Goal: Transaction & Acquisition: Book appointment/travel/reservation

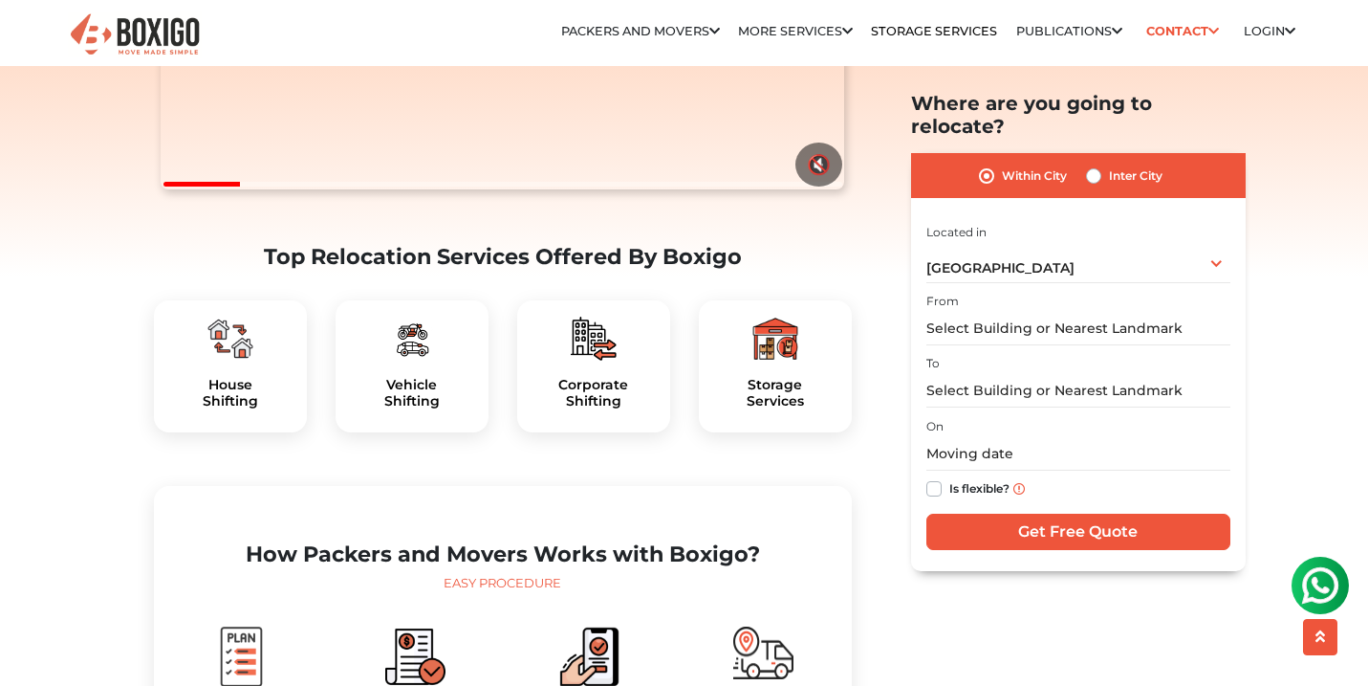
scroll to position [445, 0]
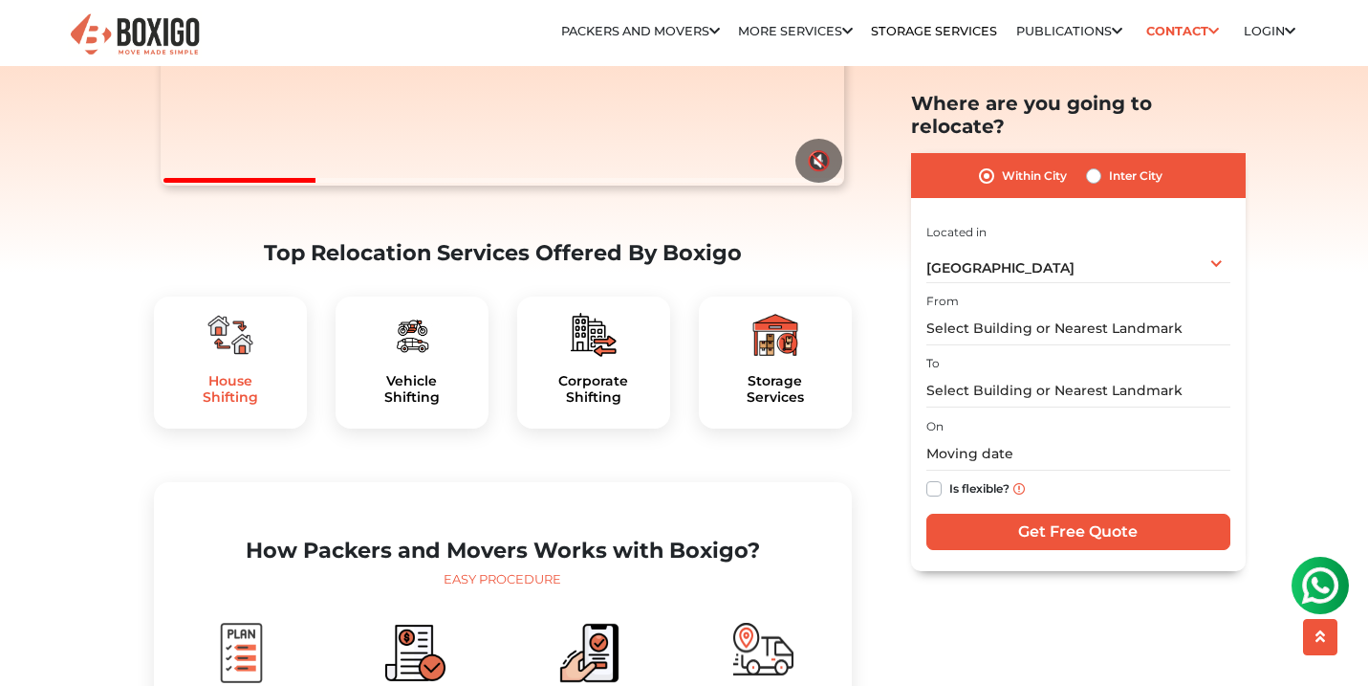
click at [244, 405] on h5 "House Shifting" at bounding box center [230, 389] width 122 height 33
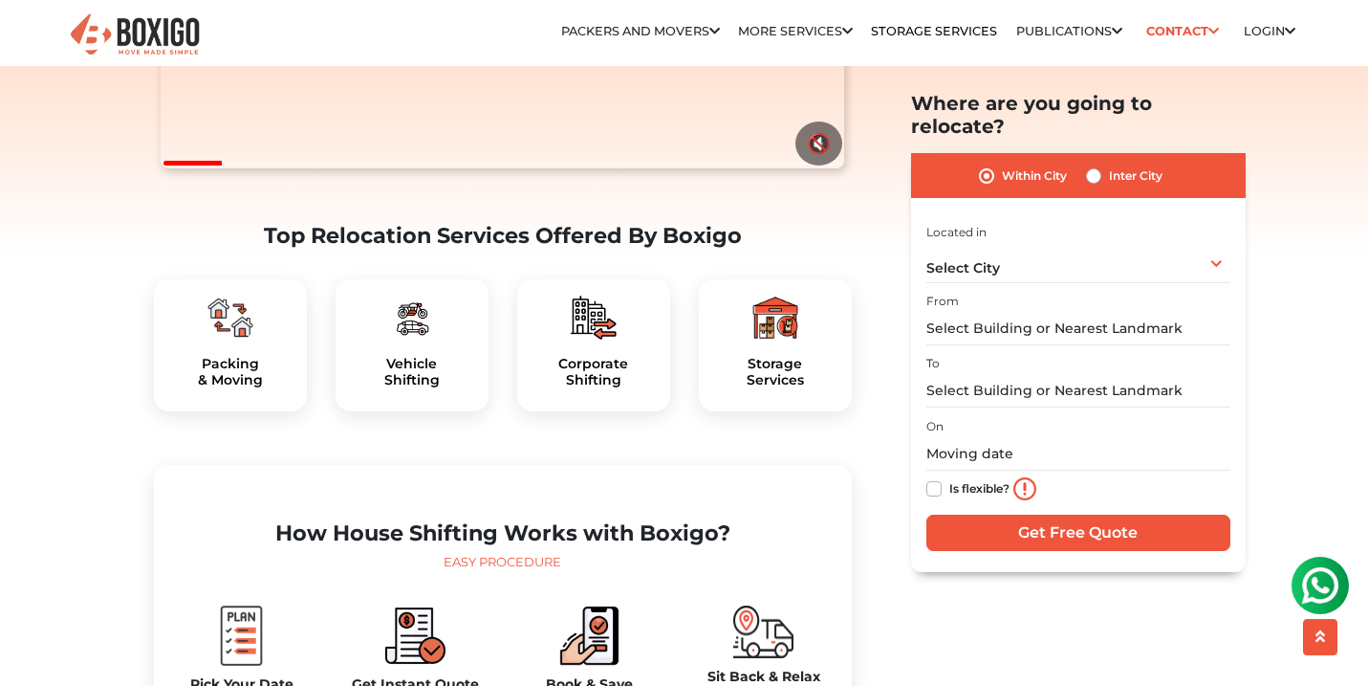
scroll to position [903, 0]
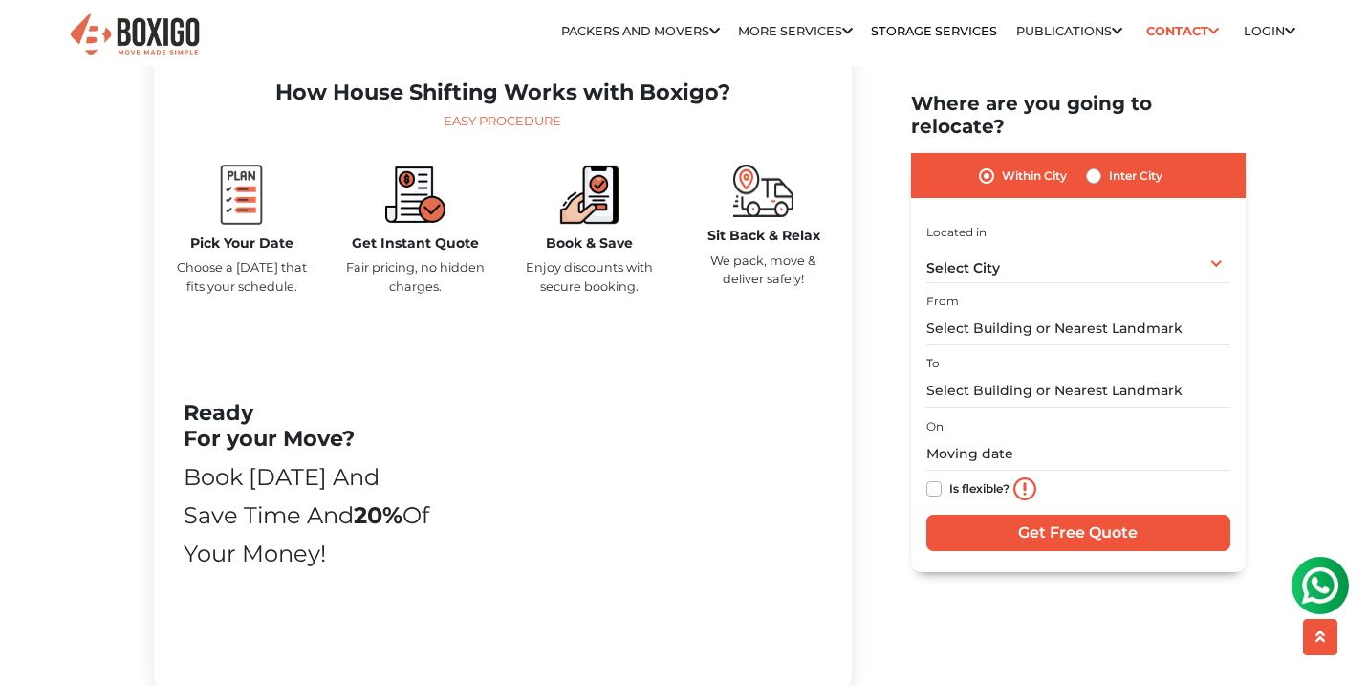
click at [1109, 164] on label "Inter City" at bounding box center [1136, 175] width 54 height 23
click at [1095, 164] on input "Inter City" at bounding box center [1093, 173] width 15 height 19
radio input "true"
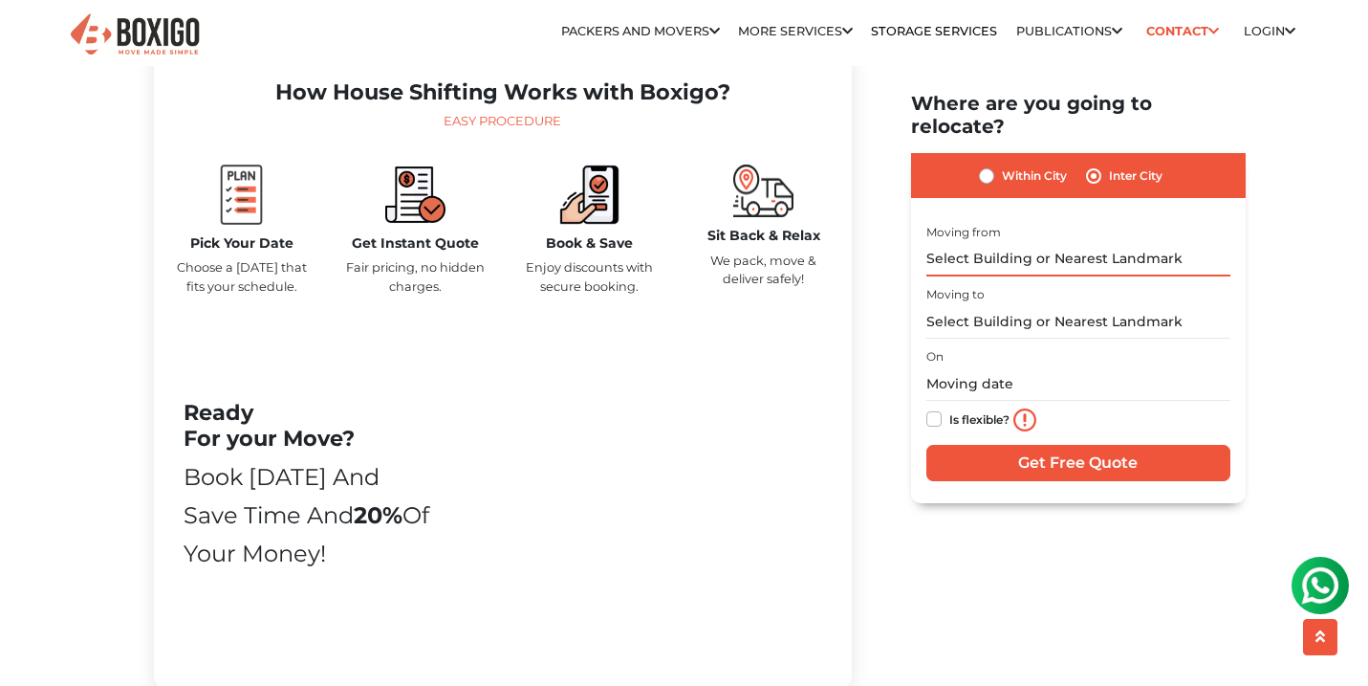
click at [1086, 242] on input "text" at bounding box center [1078, 258] width 304 height 33
type input "?"
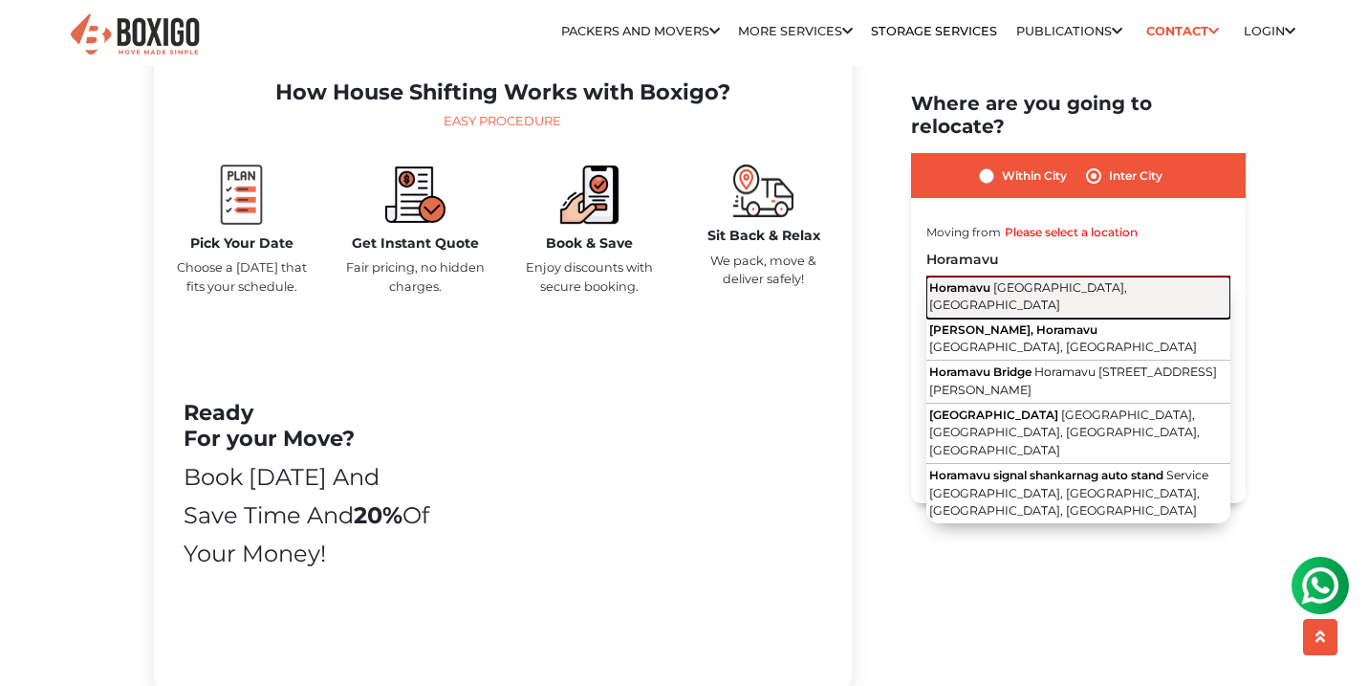
click at [1084, 280] on span "Bengaluru, Karnataka" at bounding box center [1028, 296] width 198 height 33
type input "Horamavu, Bengaluru, Karnataka"
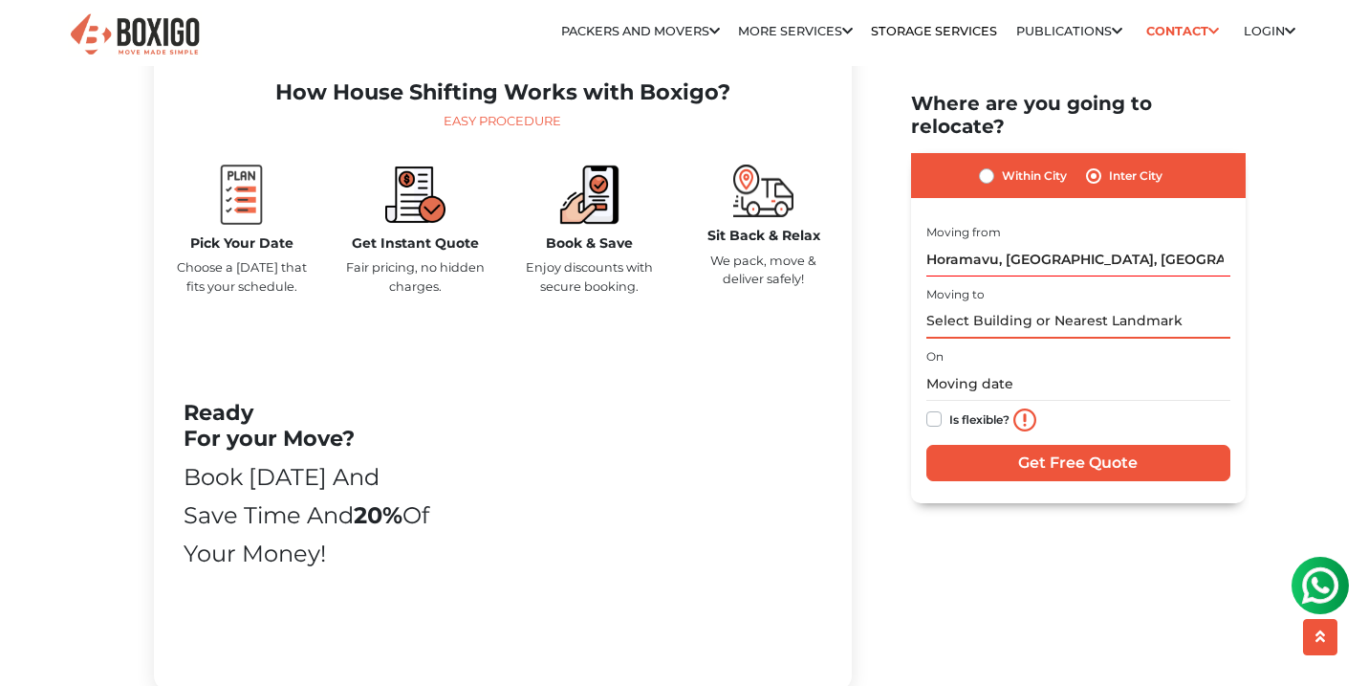
click at [1070, 305] on input "text" at bounding box center [1078, 321] width 304 height 33
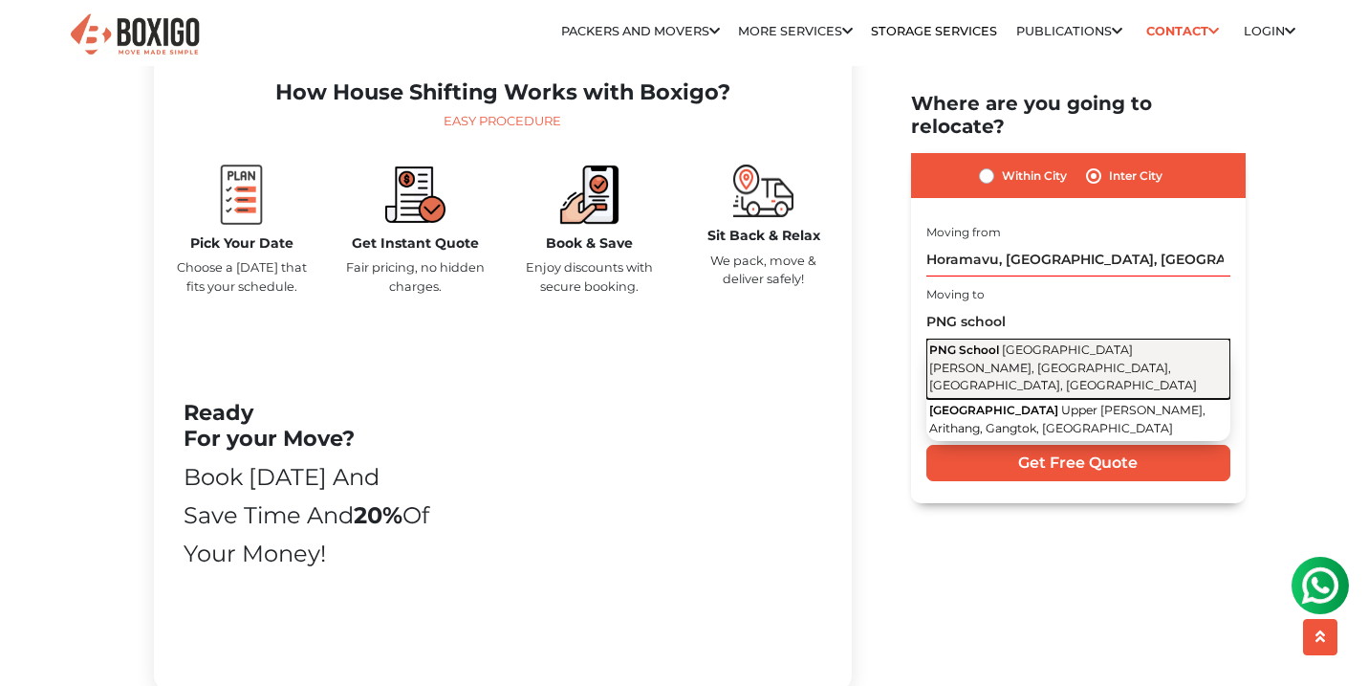
click at [1122, 338] on button "PNG School PNG School Road, Upper Sichey, Sungava, Gangtok, Sikkim" at bounding box center [1078, 368] width 304 height 60
type input "PNG School, PNG School Road, Upper Sichey, Sungava, Gangtok, Sikkim"
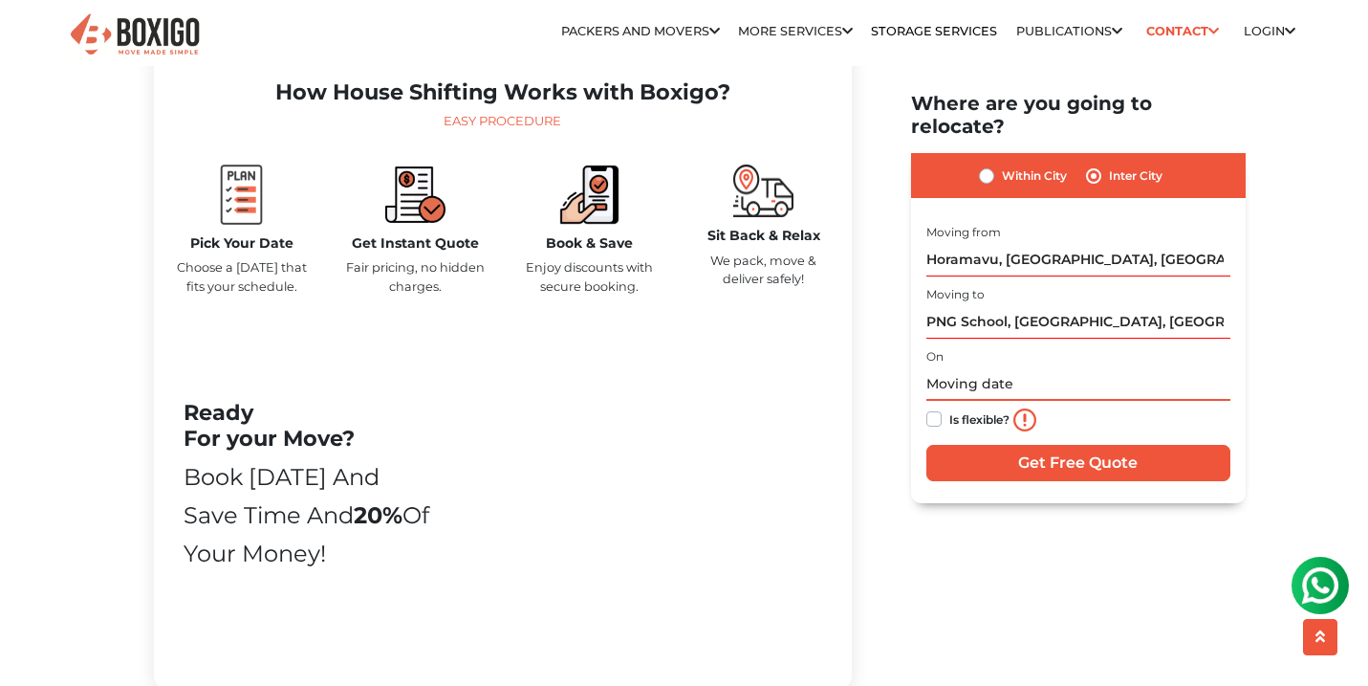
click at [1035, 367] on input "text" at bounding box center [1078, 383] width 304 height 33
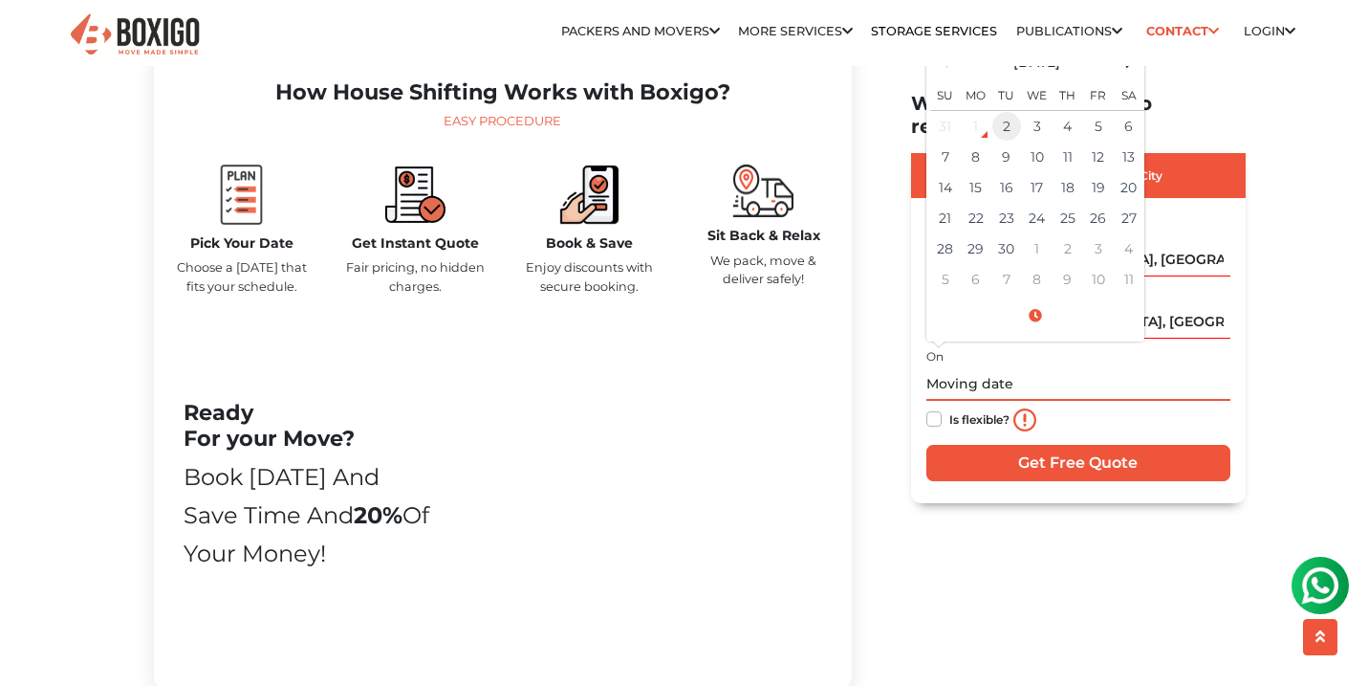
click at [1012, 110] on td "2" at bounding box center [1007, 126] width 31 height 32
type input "09/02/2025 10:40 AM"
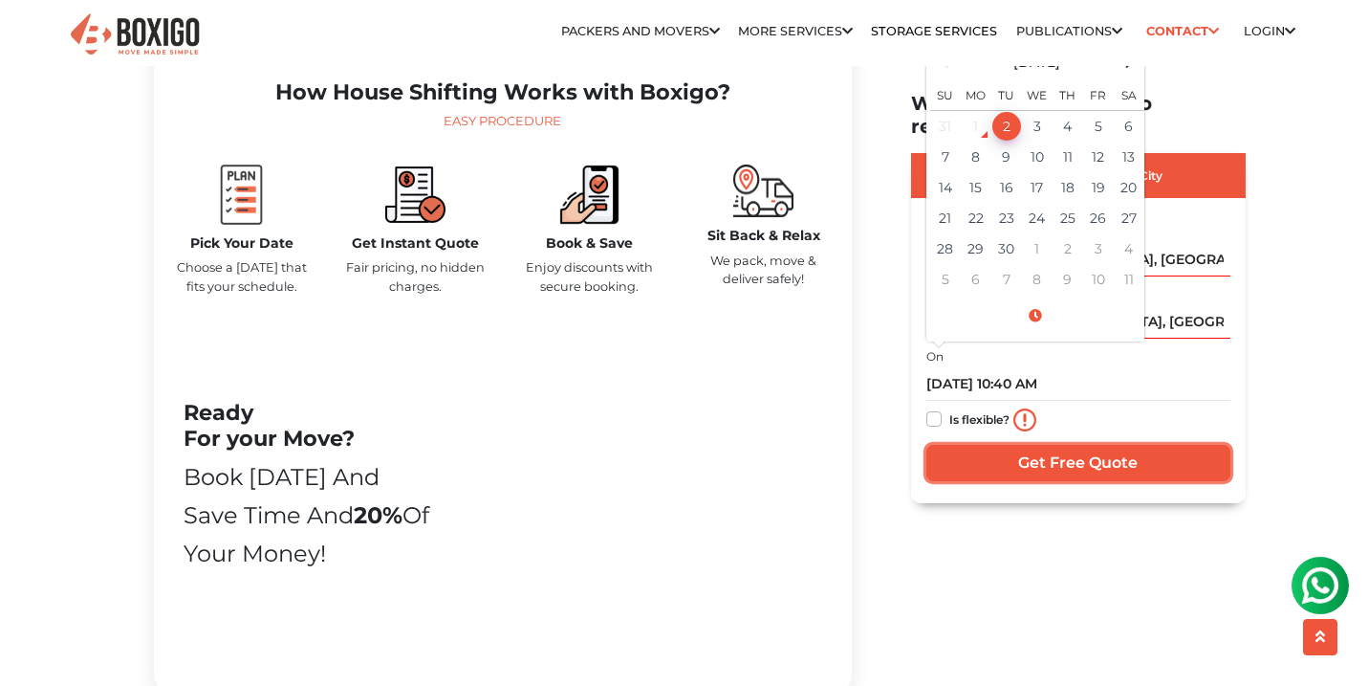
click at [1101, 445] on input "Get Free Quote" at bounding box center [1078, 463] width 304 height 36
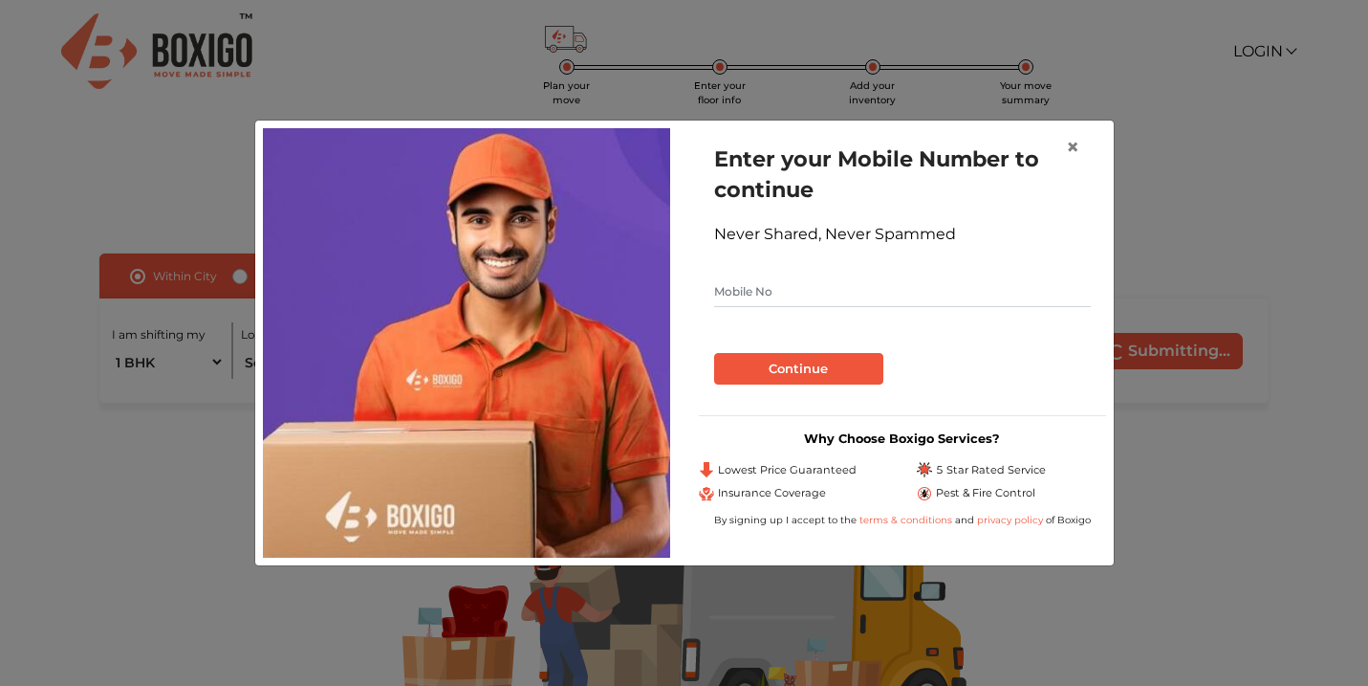
click at [837, 297] on input "text" at bounding box center [902, 291] width 377 height 31
type input "8017438149"
click at [846, 374] on button "Continue" at bounding box center [798, 369] width 169 height 33
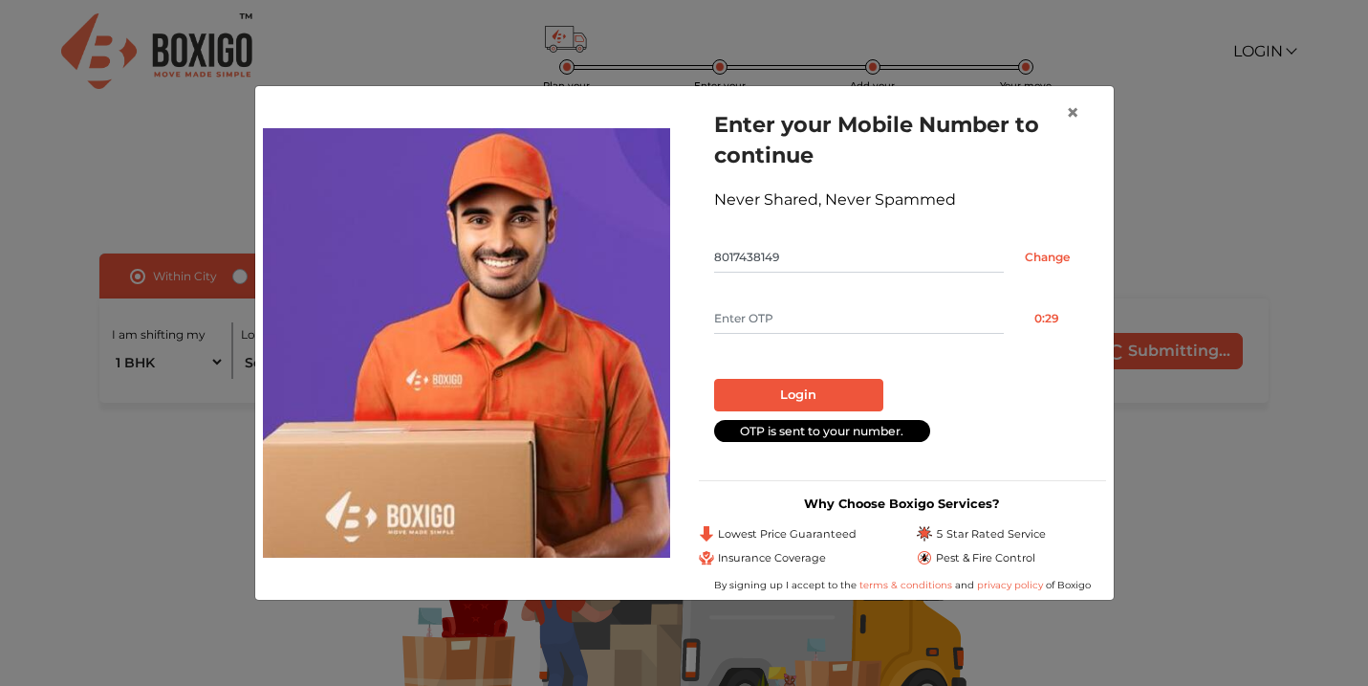
click at [801, 323] on input "text" at bounding box center [859, 318] width 290 height 31
type input "4958"
click at [837, 391] on button "Login" at bounding box center [798, 395] width 169 height 33
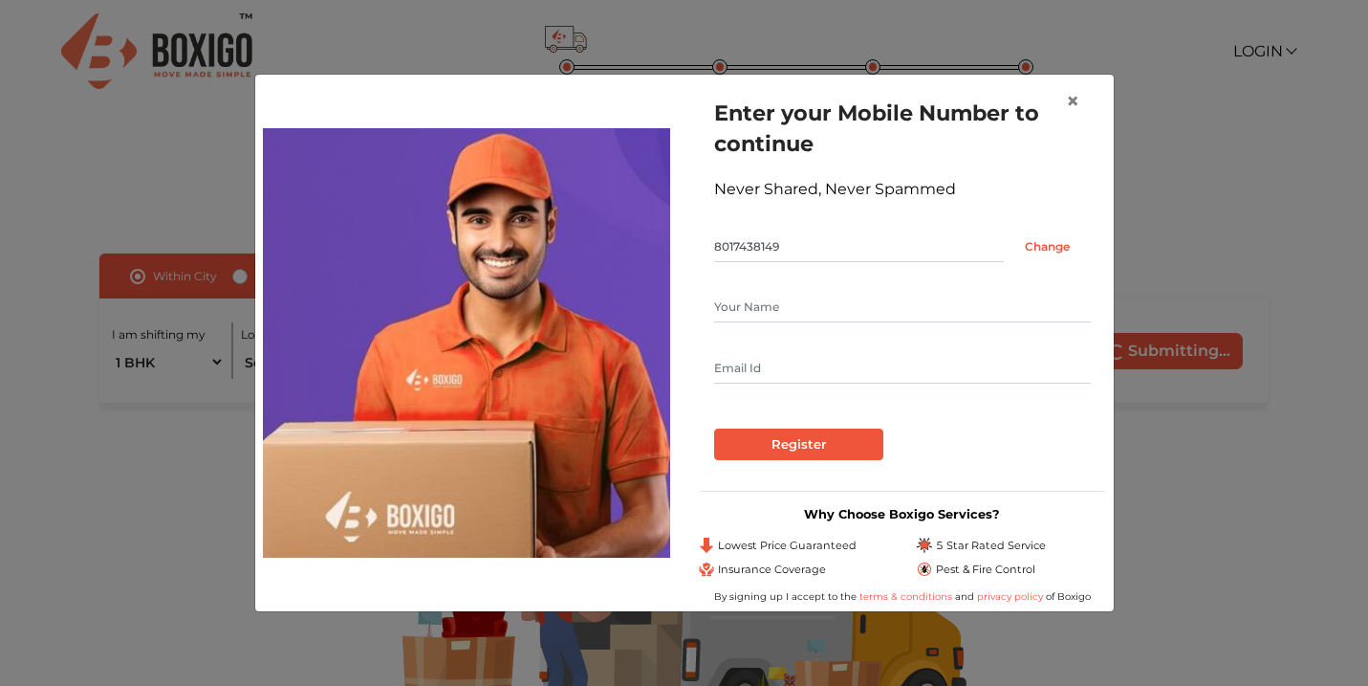
click at [827, 375] on input "text" at bounding box center [902, 368] width 377 height 31
click at [852, 294] on input "text" at bounding box center [902, 307] width 377 height 31
type input "/"
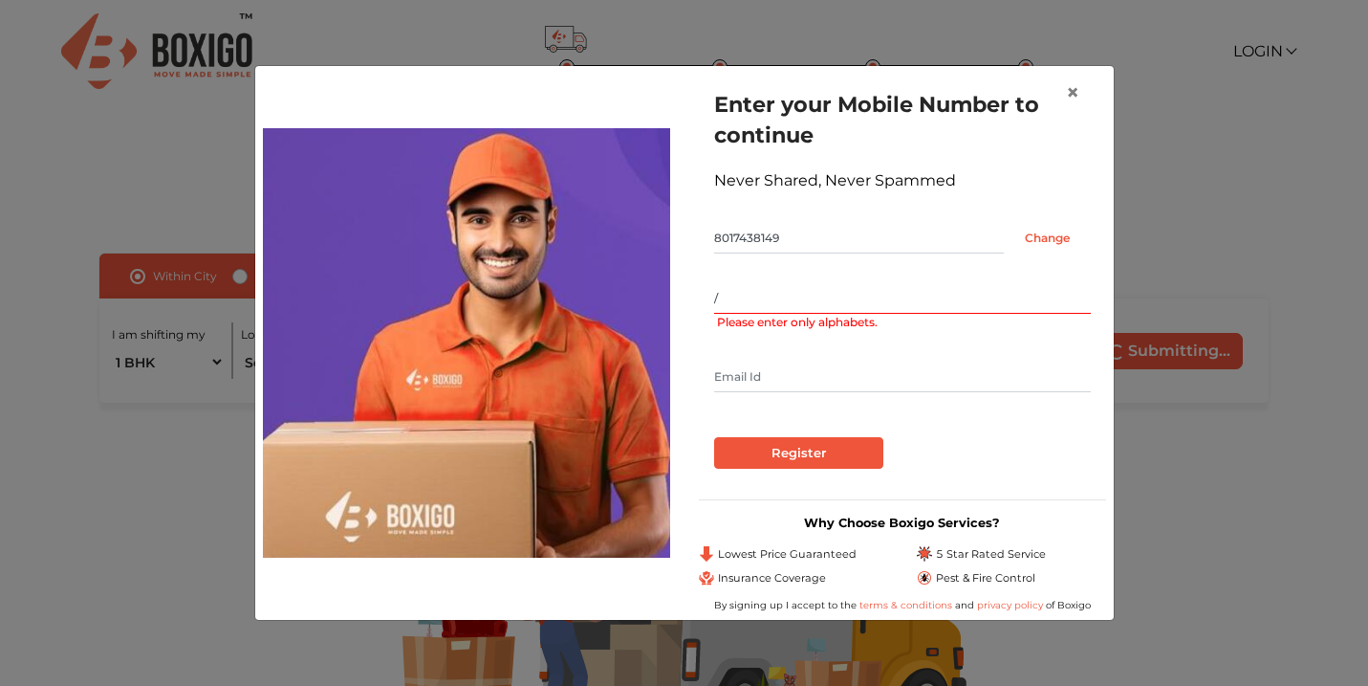
click at [852, 294] on input "/" at bounding box center [902, 298] width 377 height 31
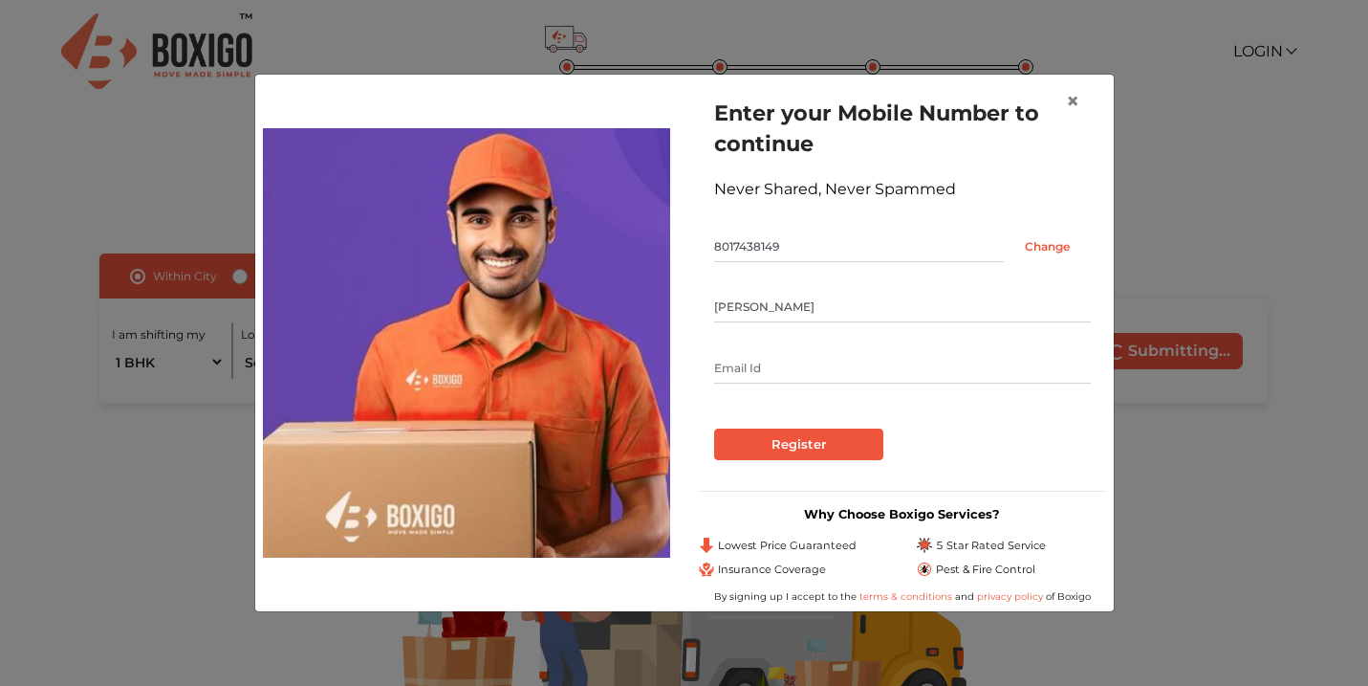
type input "[PERSON_NAME]"
click at [830, 375] on input "text" at bounding box center [902, 368] width 377 height 31
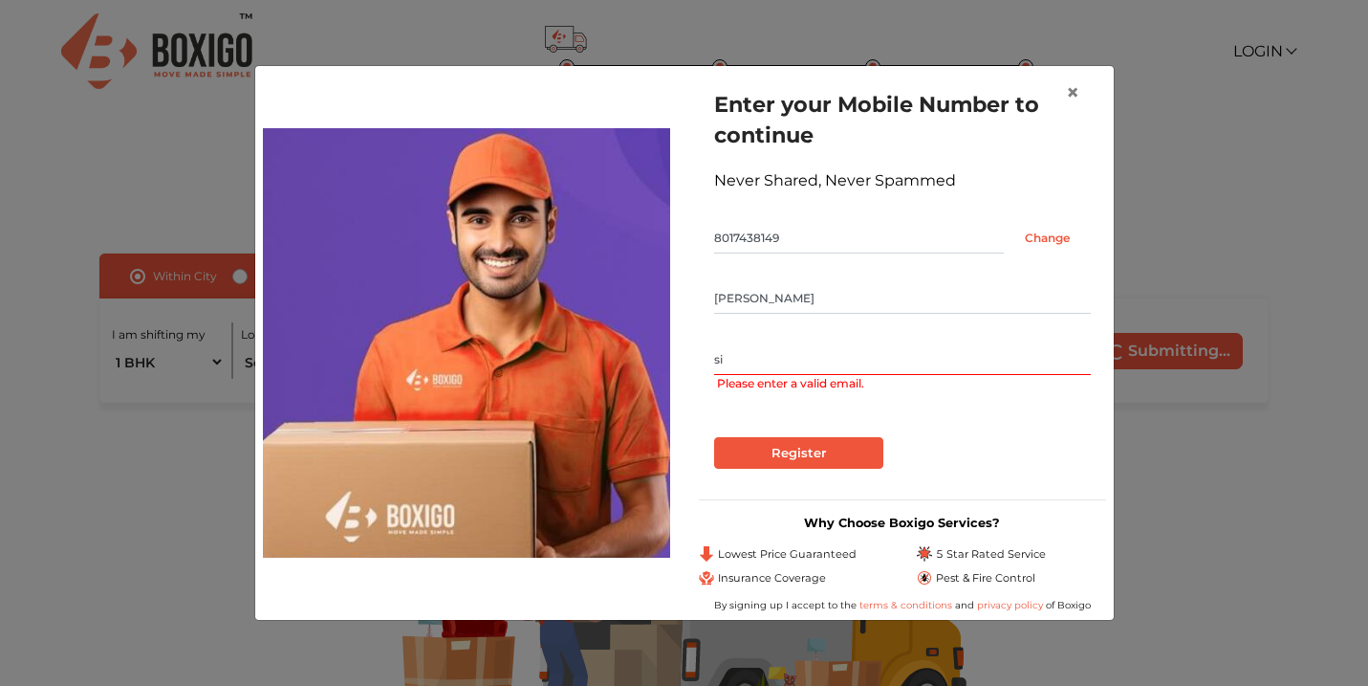
type input "s"
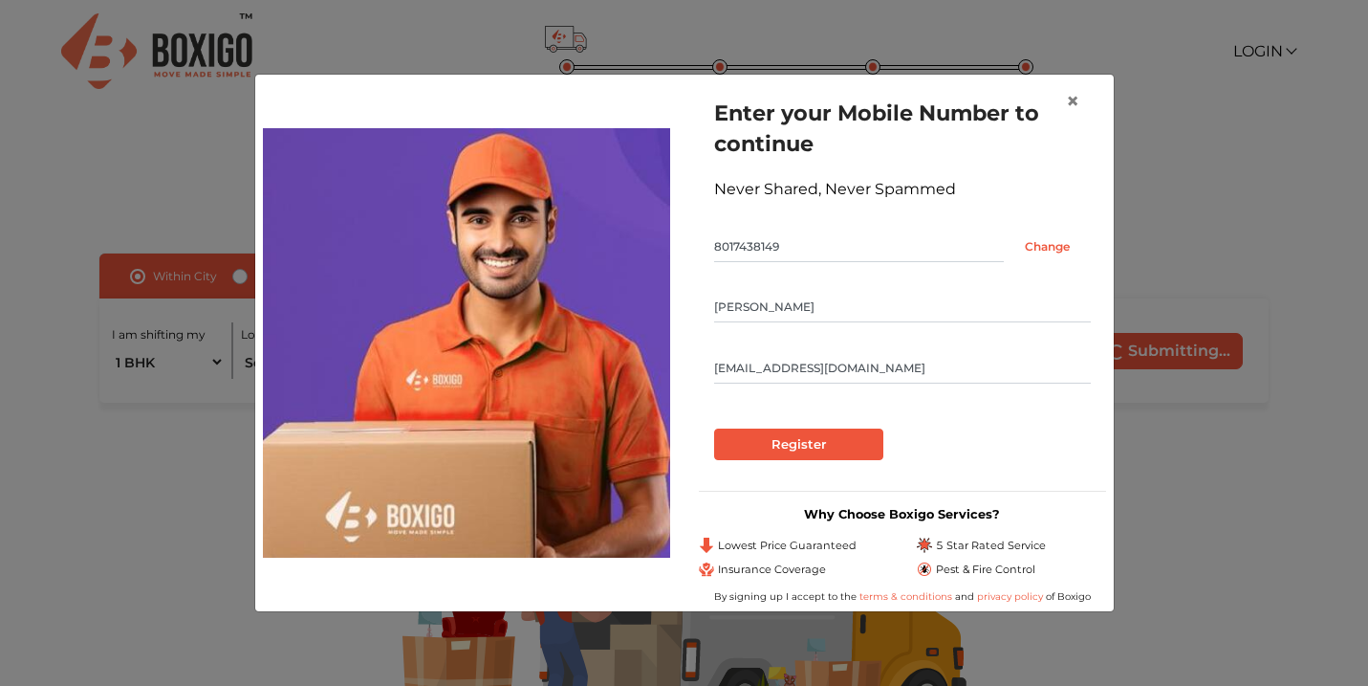
type input "[EMAIL_ADDRESS][DOMAIN_NAME]"
click at [803, 441] on input "Register" at bounding box center [798, 444] width 169 height 33
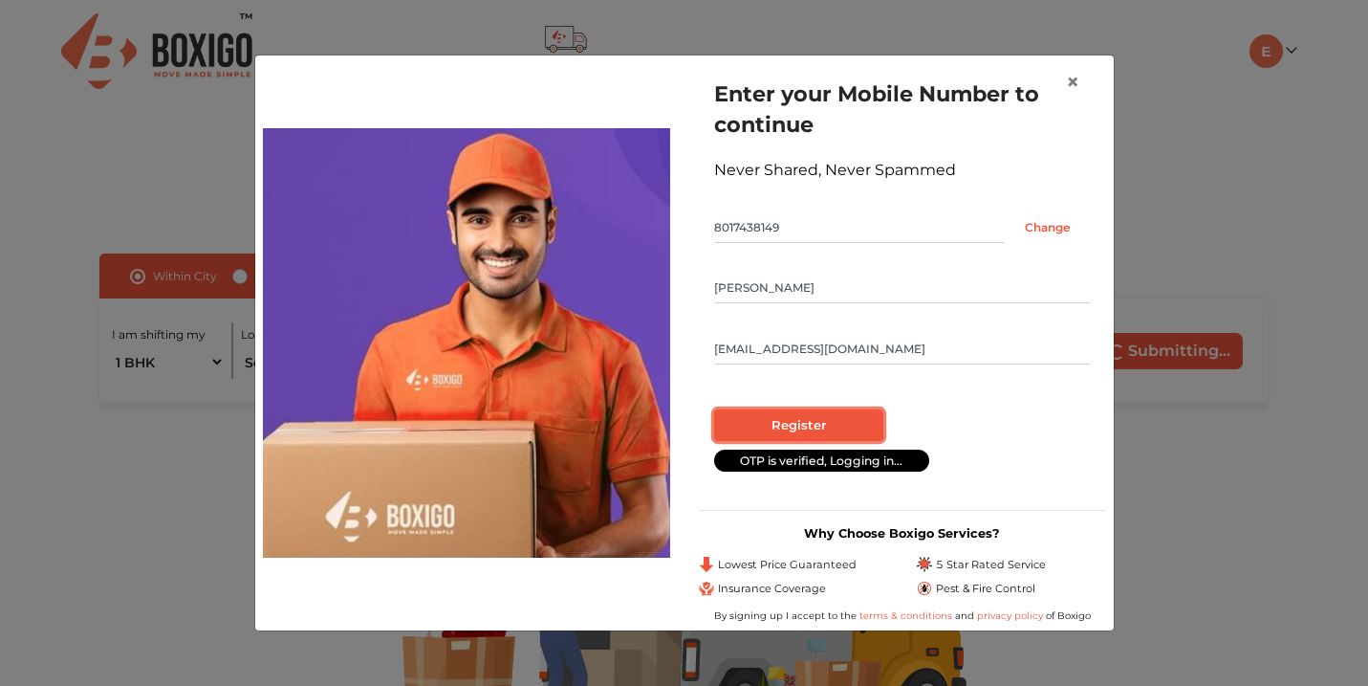
radio input "false"
radio input "true"
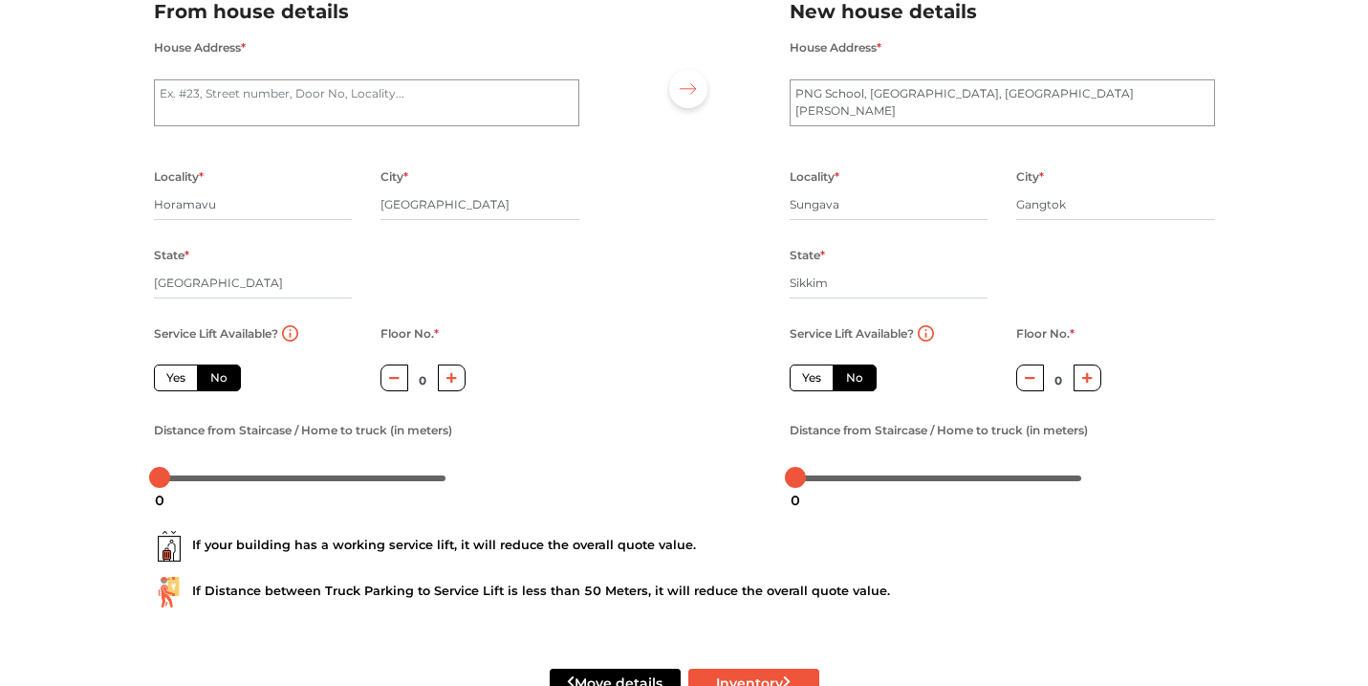
scroll to position [205, 0]
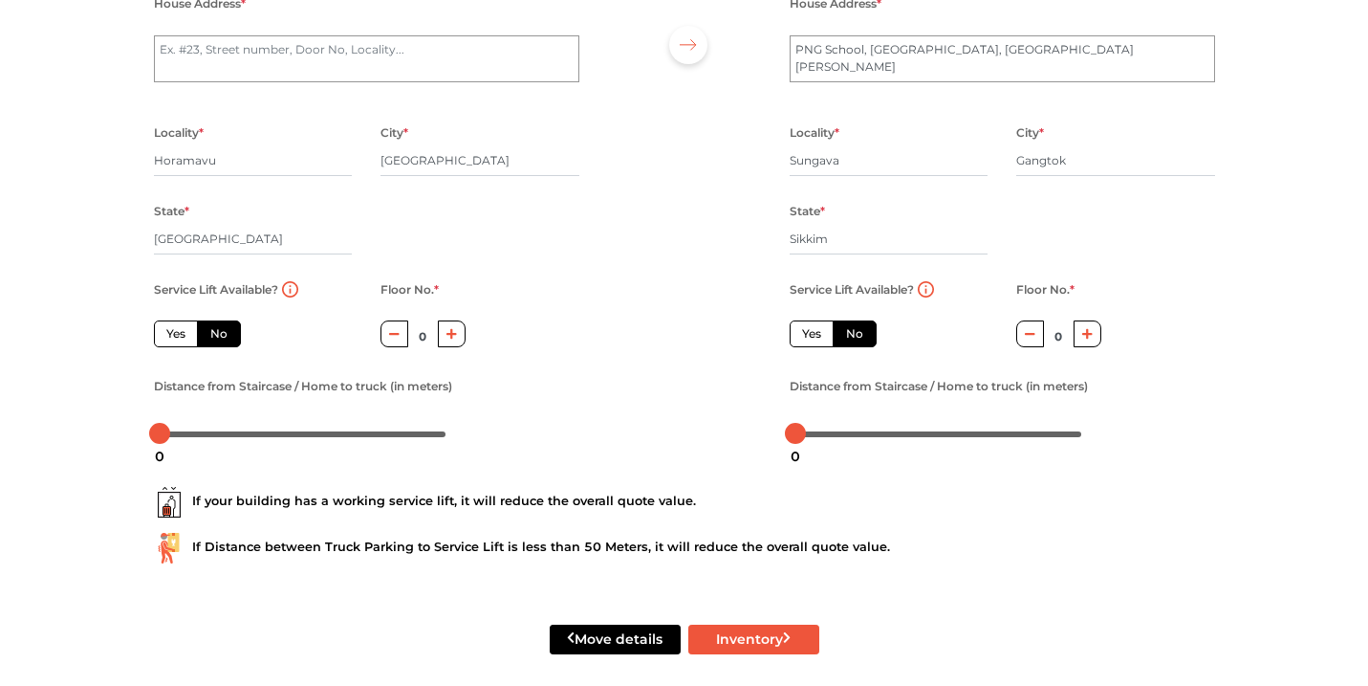
click at [188, 322] on div "Service Lift Available? Yes No" at bounding box center [253, 312] width 199 height 70
click at [186, 345] on label "Yes" at bounding box center [176, 333] width 44 height 27
click at [179, 338] on input "Yes" at bounding box center [172, 331] width 12 height 12
radio input "true"
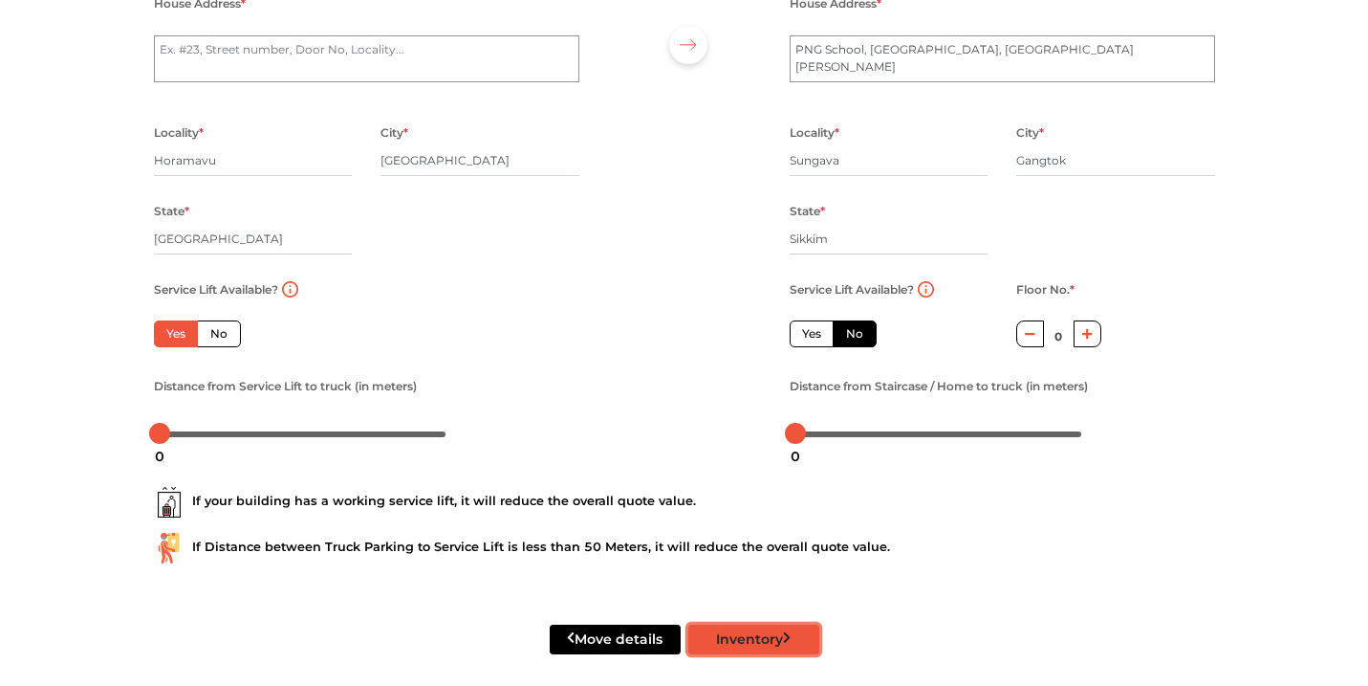
click at [761, 628] on button "Inventory" at bounding box center [753, 639] width 131 height 30
click at [730, 637] on button "Inventory" at bounding box center [753, 639] width 131 height 30
click at [816, 335] on label "Yes" at bounding box center [812, 333] width 44 height 27
click at [815, 335] on input "Yes" at bounding box center [808, 331] width 12 height 12
radio input "false"
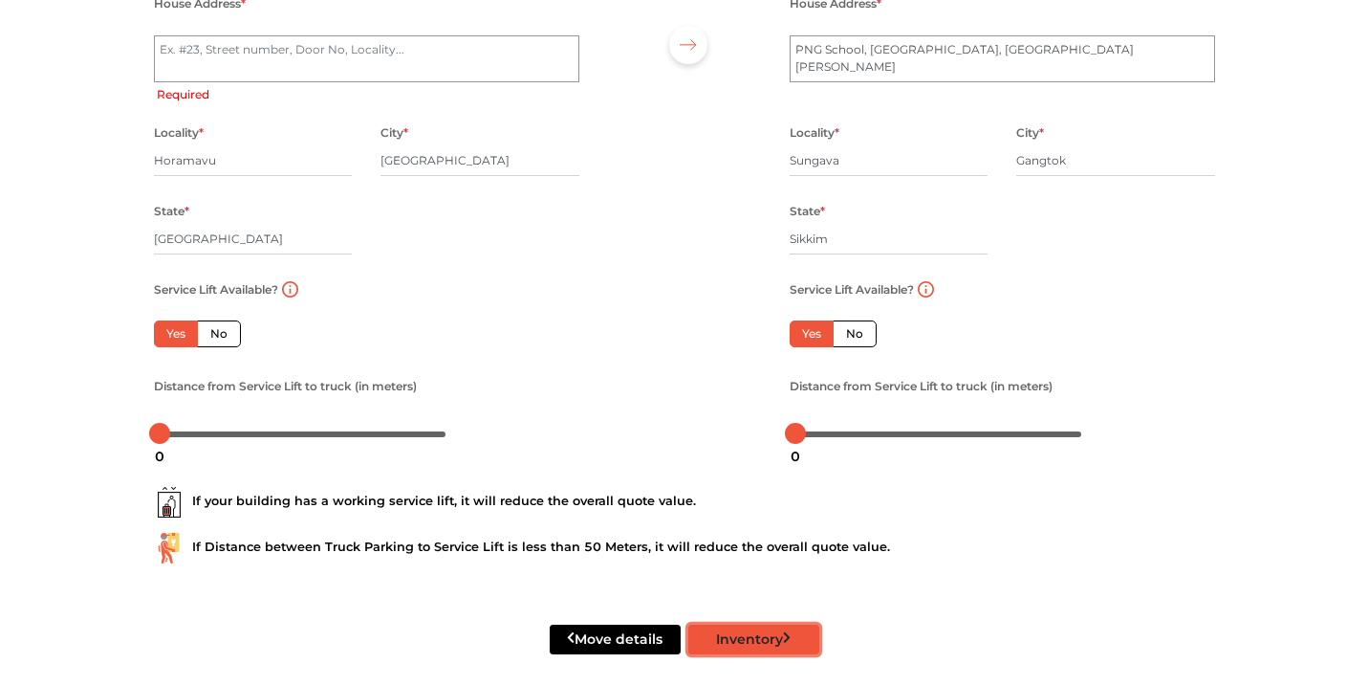
click at [734, 650] on button "Inventory" at bounding box center [753, 639] width 131 height 30
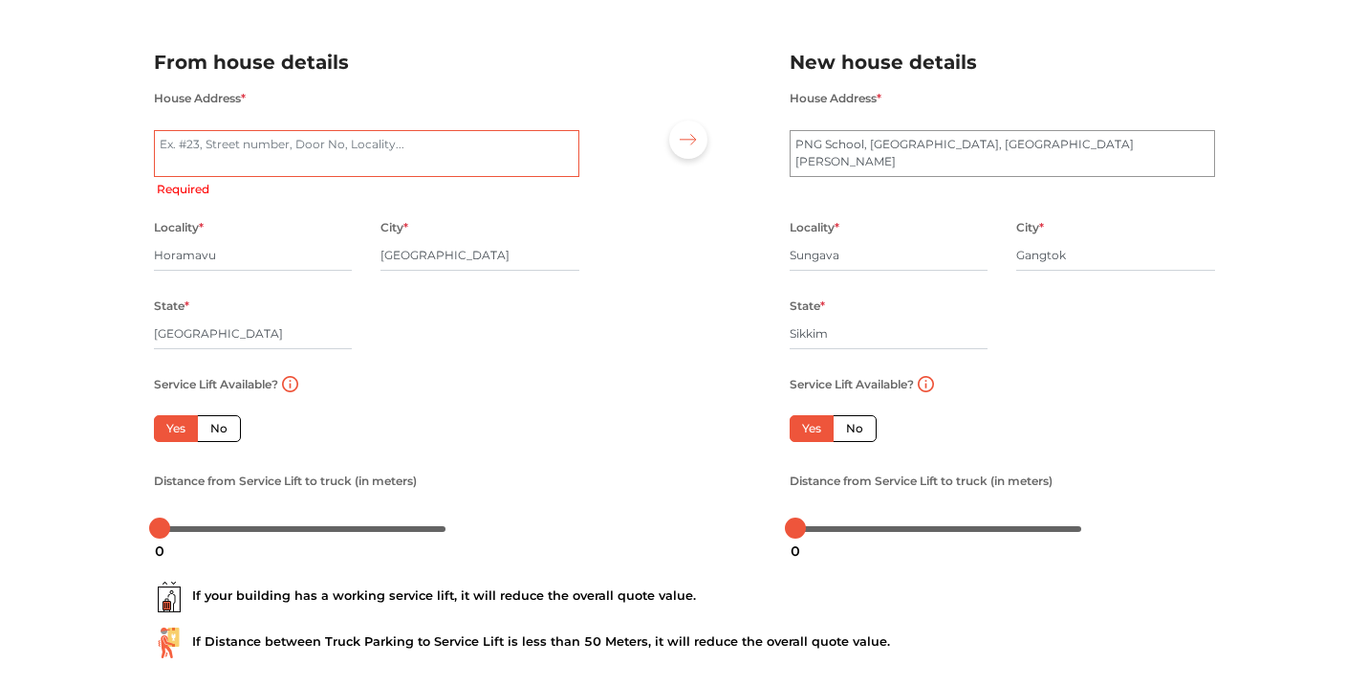
scroll to position [101, 0]
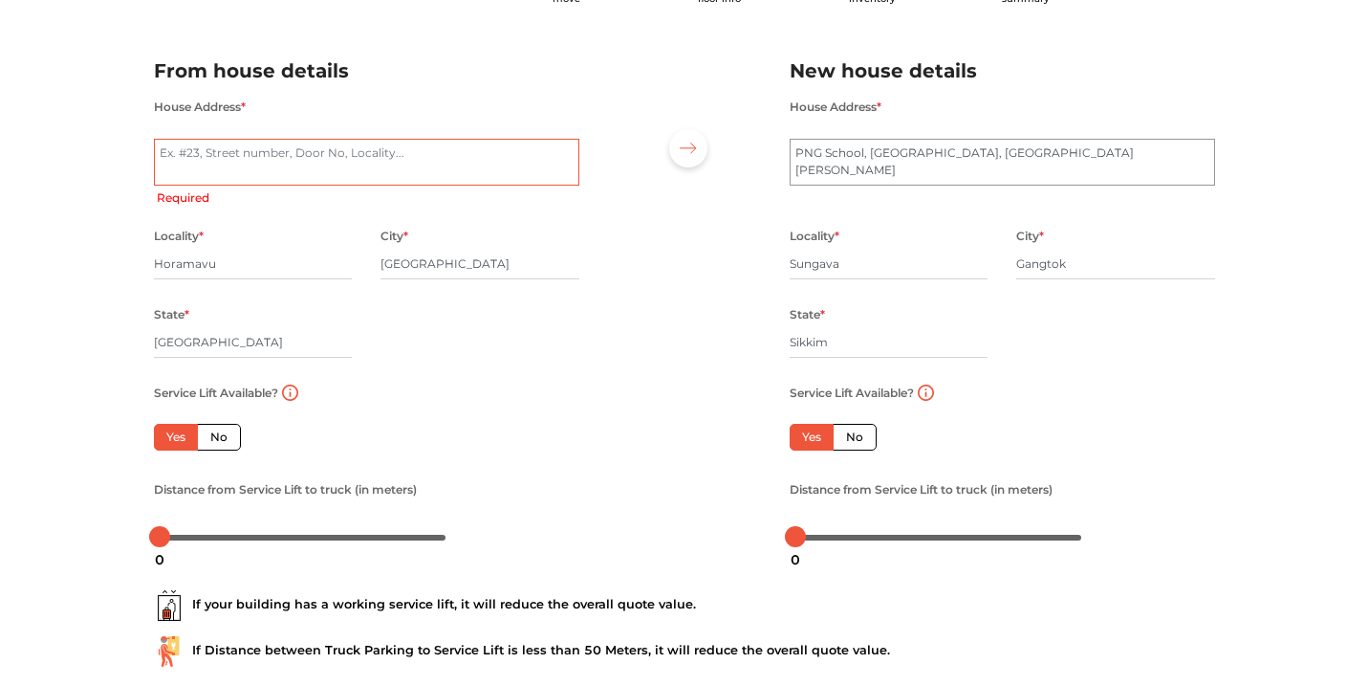
click at [376, 163] on textarea "House Address *" at bounding box center [366, 163] width 425 height 48
type textarea "[PERSON_NAME], [GEOGRAPHIC_DATA]"
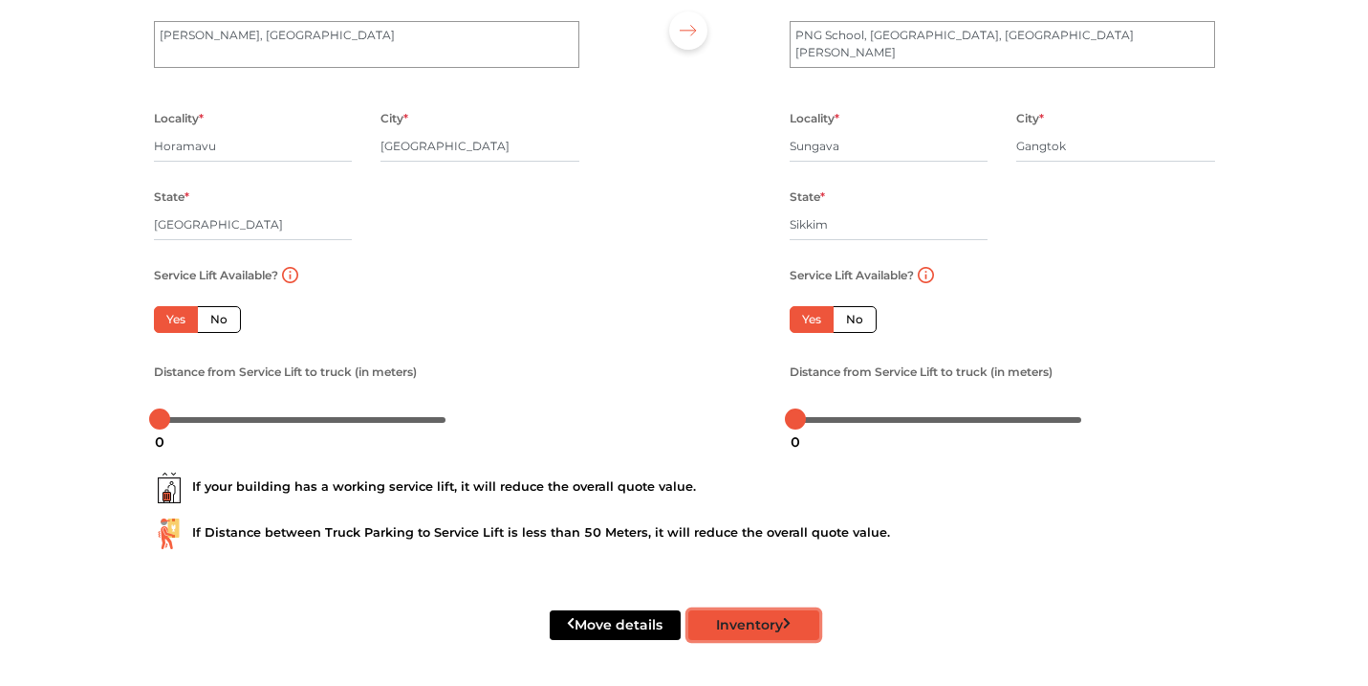
click at [727, 621] on button "Inventory" at bounding box center [753, 625] width 131 height 30
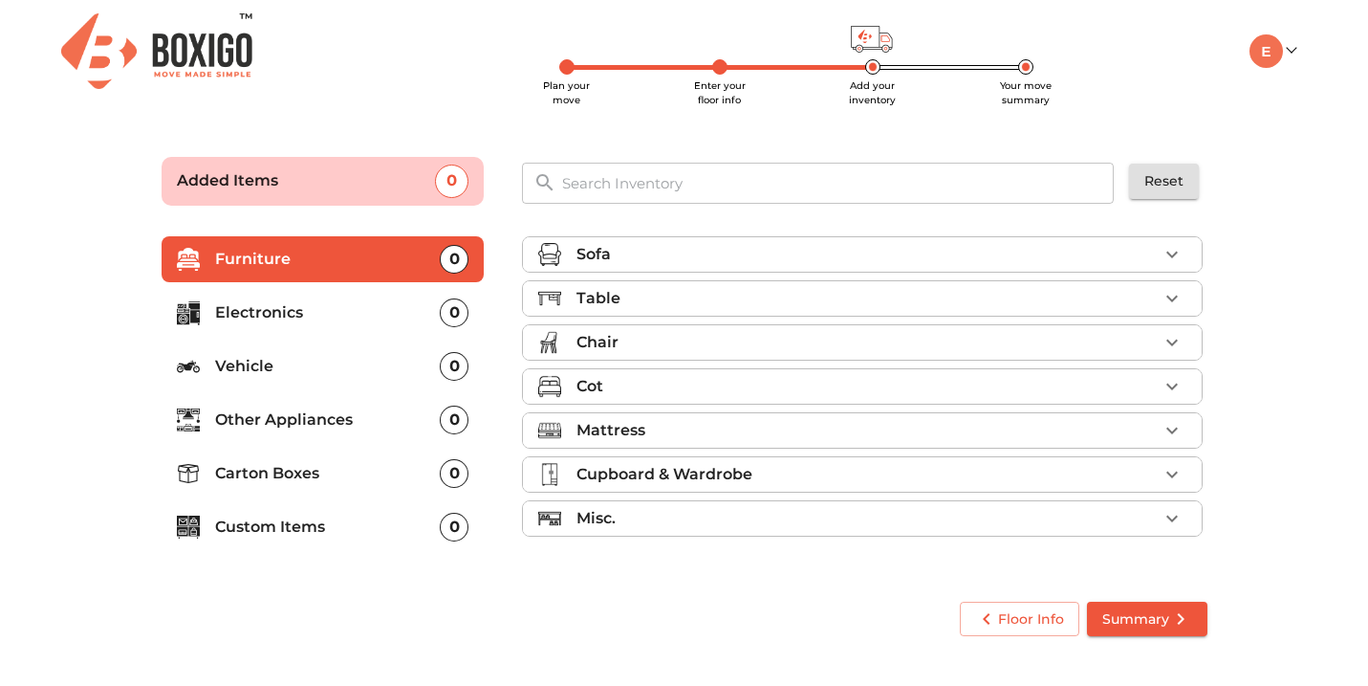
click at [1009, 239] on li "Sofa" at bounding box center [862, 254] width 679 height 34
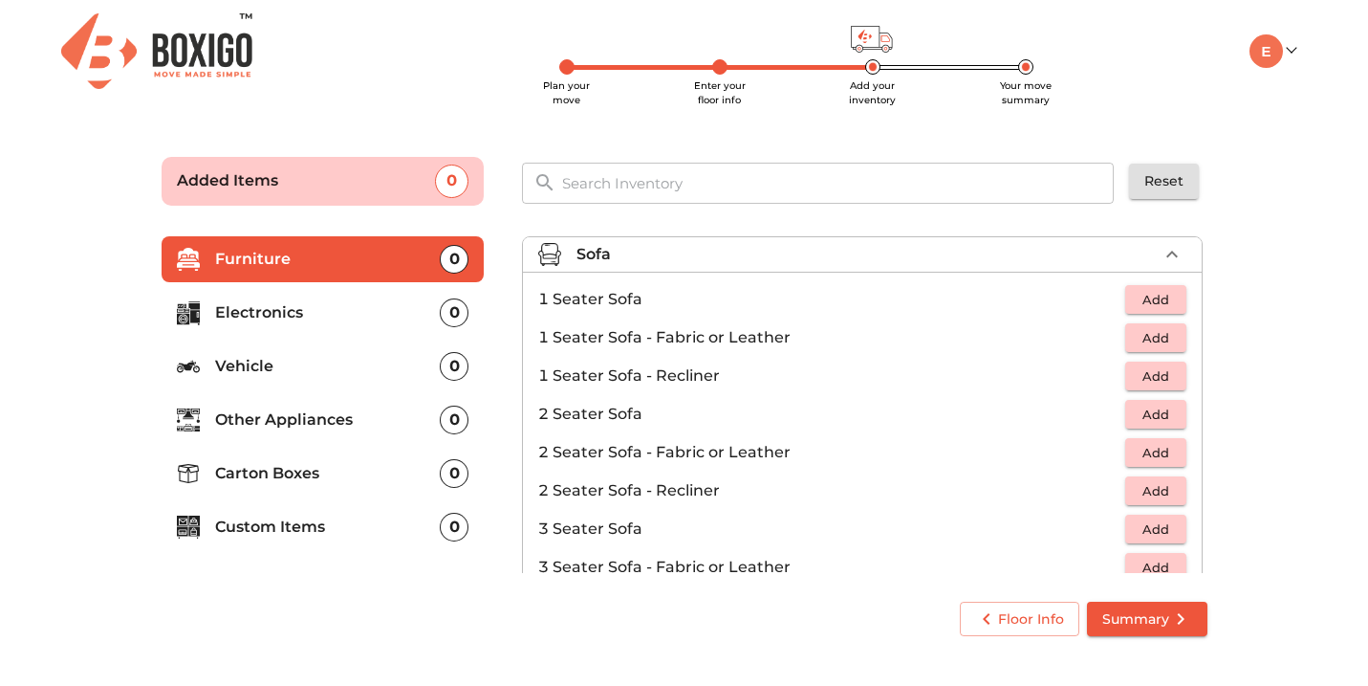
click at [1162, 407] on span "Add" at bounding box center [1156, 414] width 42 height 22
click at [1184, 407] on icon "button" at bounding box center [1172, 414] width 23 height 23
click at [1176, 303] on span "Add" at bounding box center [1156, 300] width 42 height 22
click at [1176, 303] on icon "button" at bounding box center [1172, 299] width 23 height 23
click at [1153, 615] on span "Summary" at bounding box center [1147, 619] width 90 height 24
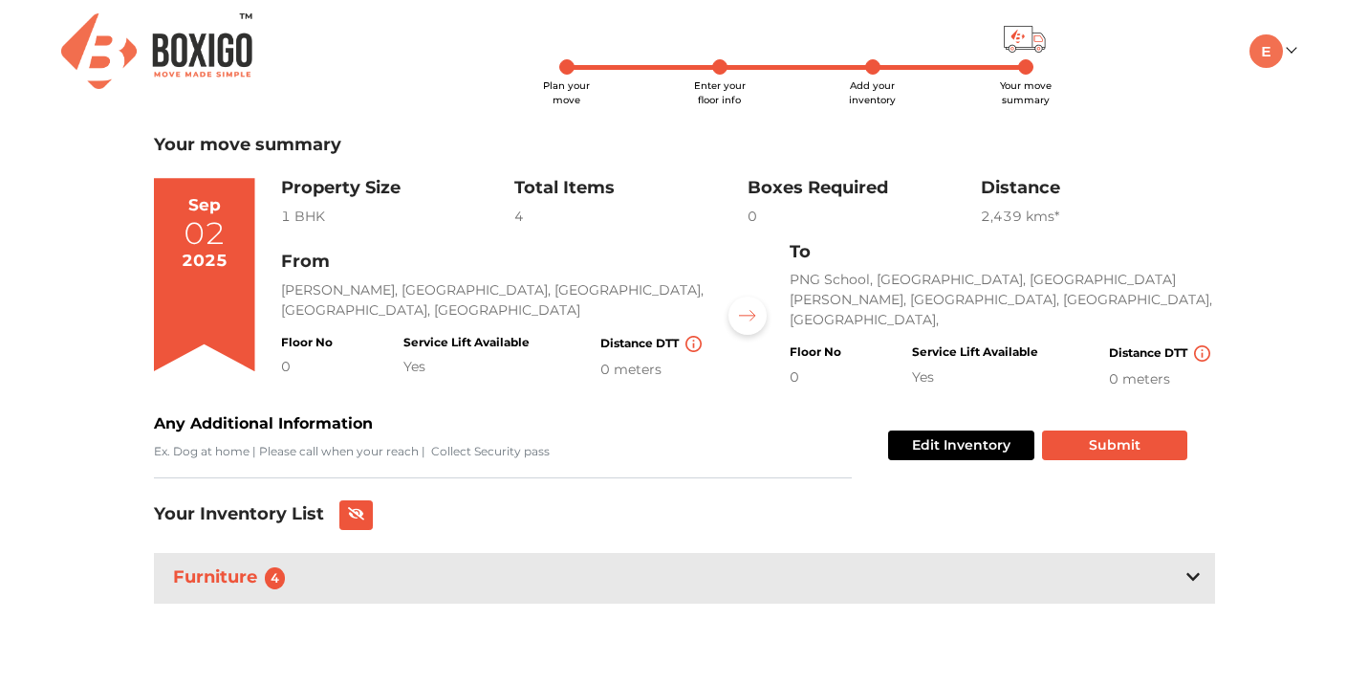
click at [257, 587] on h3 "Furniture 4" at bounding box center [233, 578] width 128 height 30
click at [1087, 445] on button "Submit" at bounding box center [1114, 445] width 145 height 30
